Goal: Check status: Check status

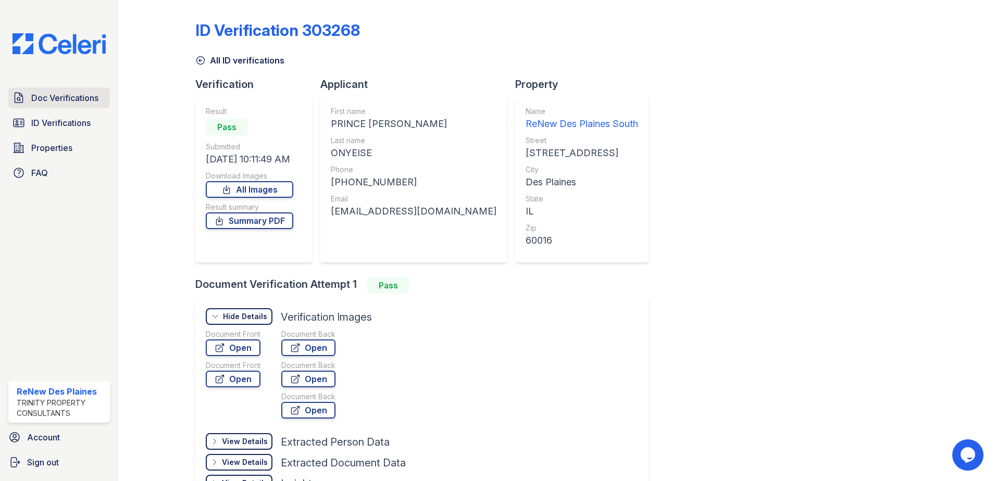
click at [80, 99] on span "Doc Verifications" at bounding box center [64, 98] width 67 height 13
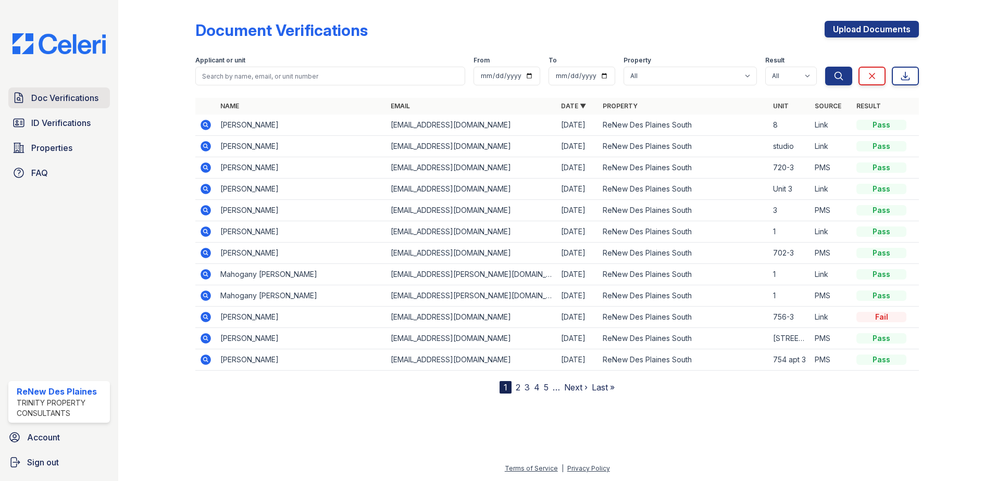
click at [35, 100] on span "Doc Verifications" at bounding box center [64, 98] width 67 height 13
click at [66, 98] on span "Doc Verifications" at bounding box center [64, 98] width 67 height 13
click at [205, 126] on icon at bounding box center [206, 125] width 13 height 13
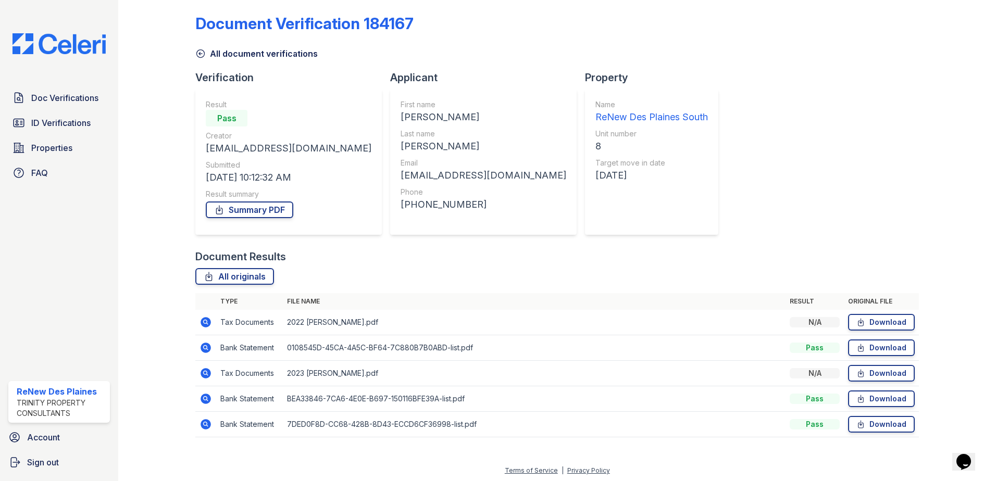
scroll to position [9, 0]
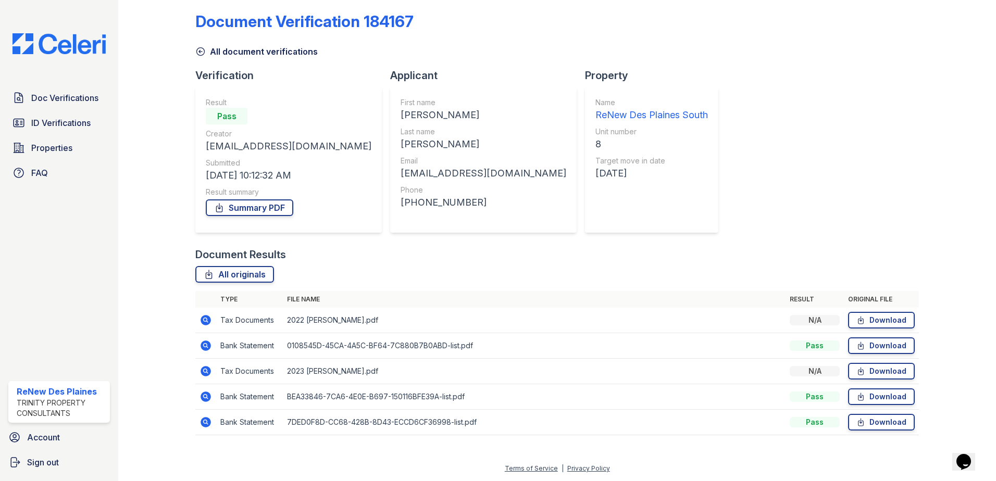
click at [206, 372] on icon at bounding box center [206, 371] width 13 height 13
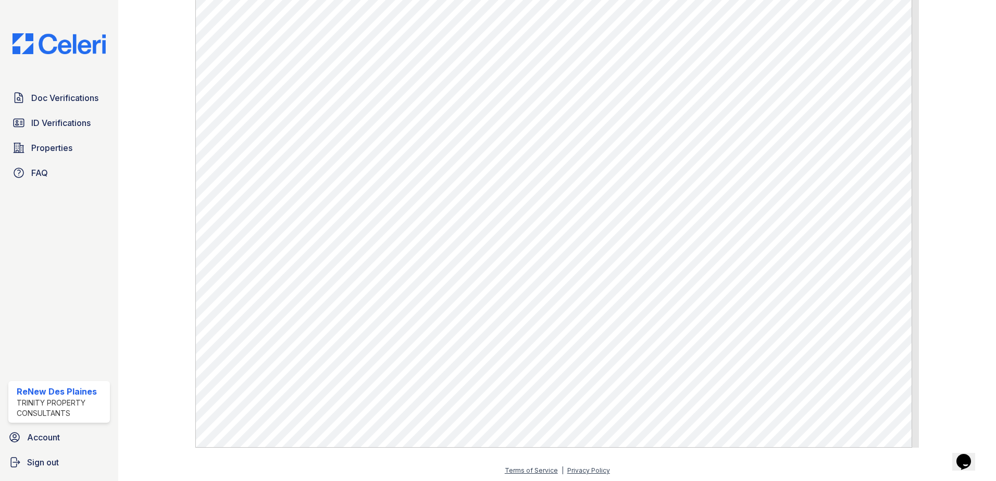
scroll to position [377, 0]
click at [69, 98] on span "Doc Verifications" at bounding box center [64, 98] width 67 height 13
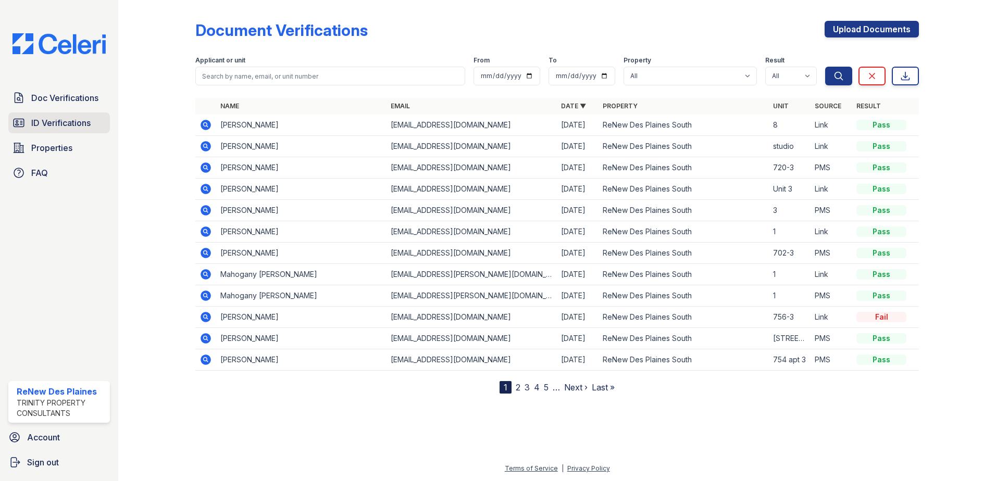
click at [77, 121] on span "ID Verifications" at bounding box center [60, 123] width 59 height 13
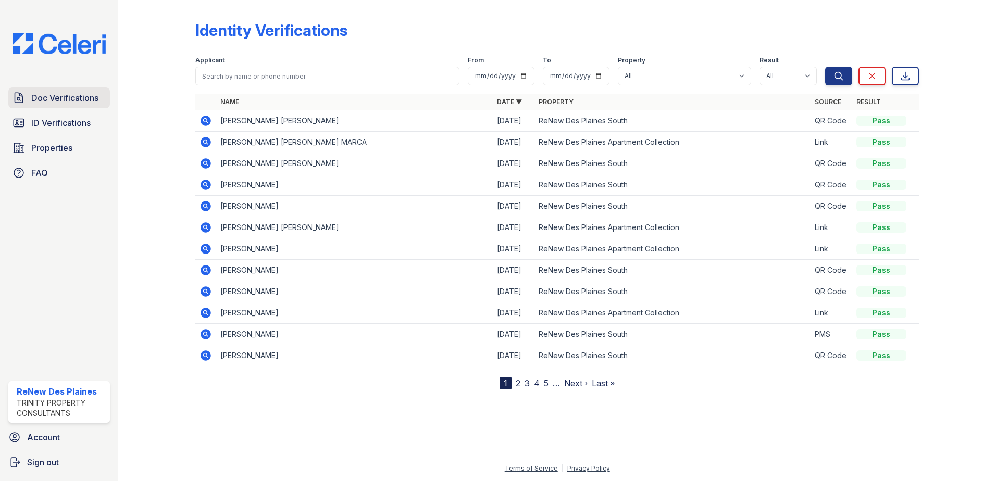
click at [75, 98] on span "Doc Verifications" at bounding box center [64, 98] width 67 height 13
